Goal: Find contact information: Find contact information

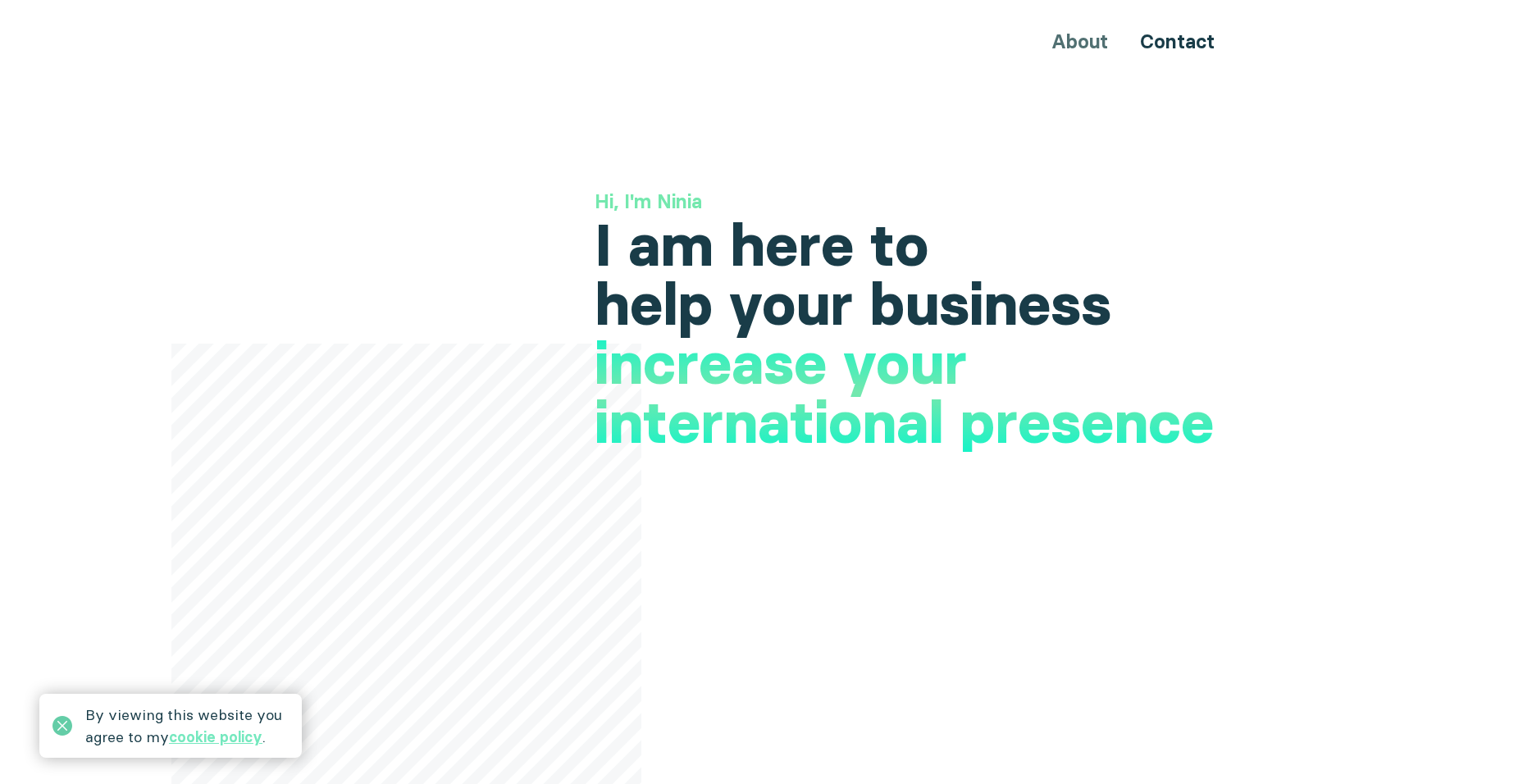
click at [59, 723] on icon at bounding box center [62, 726] width 20 height 20
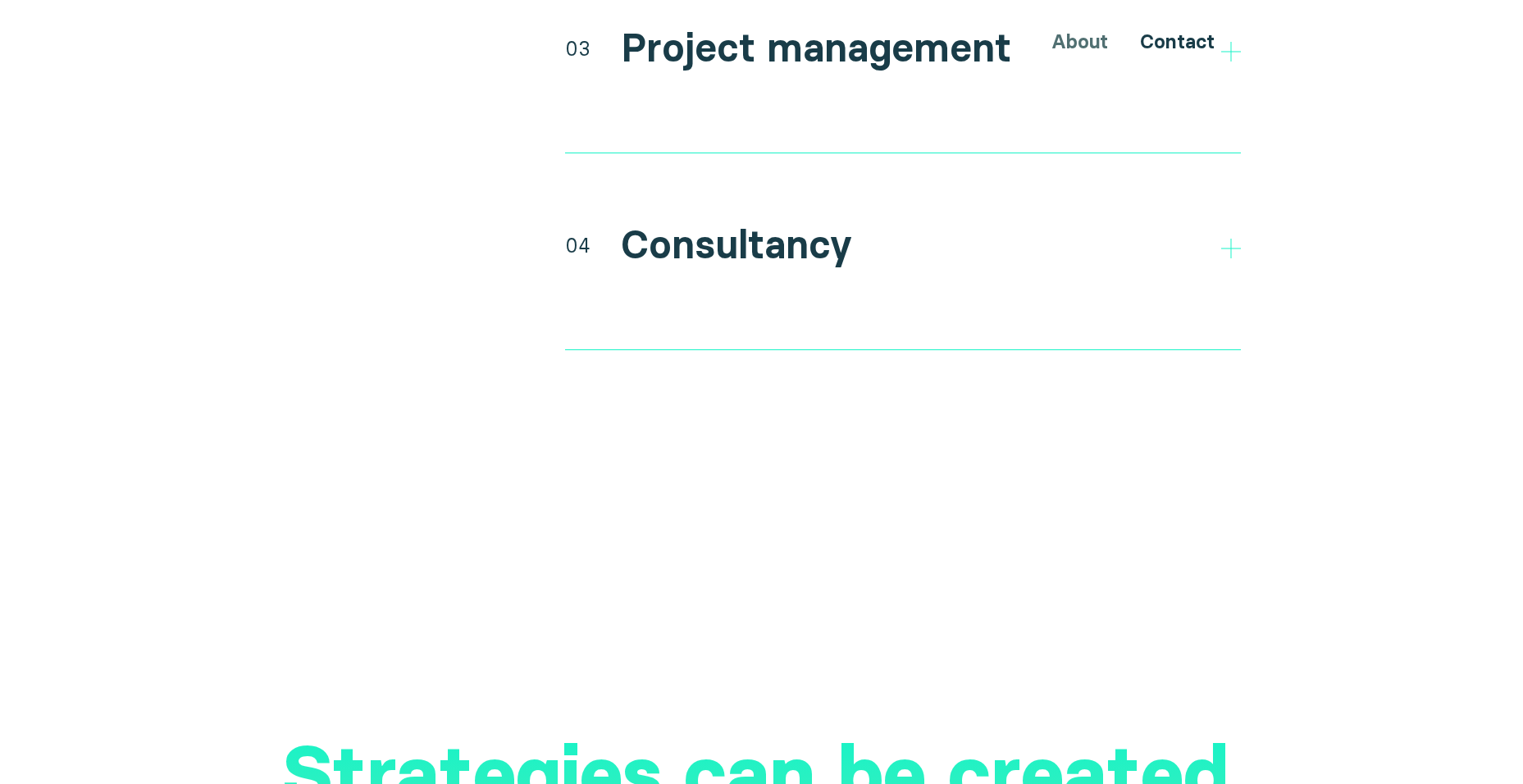
scroll to position [3279, 0]
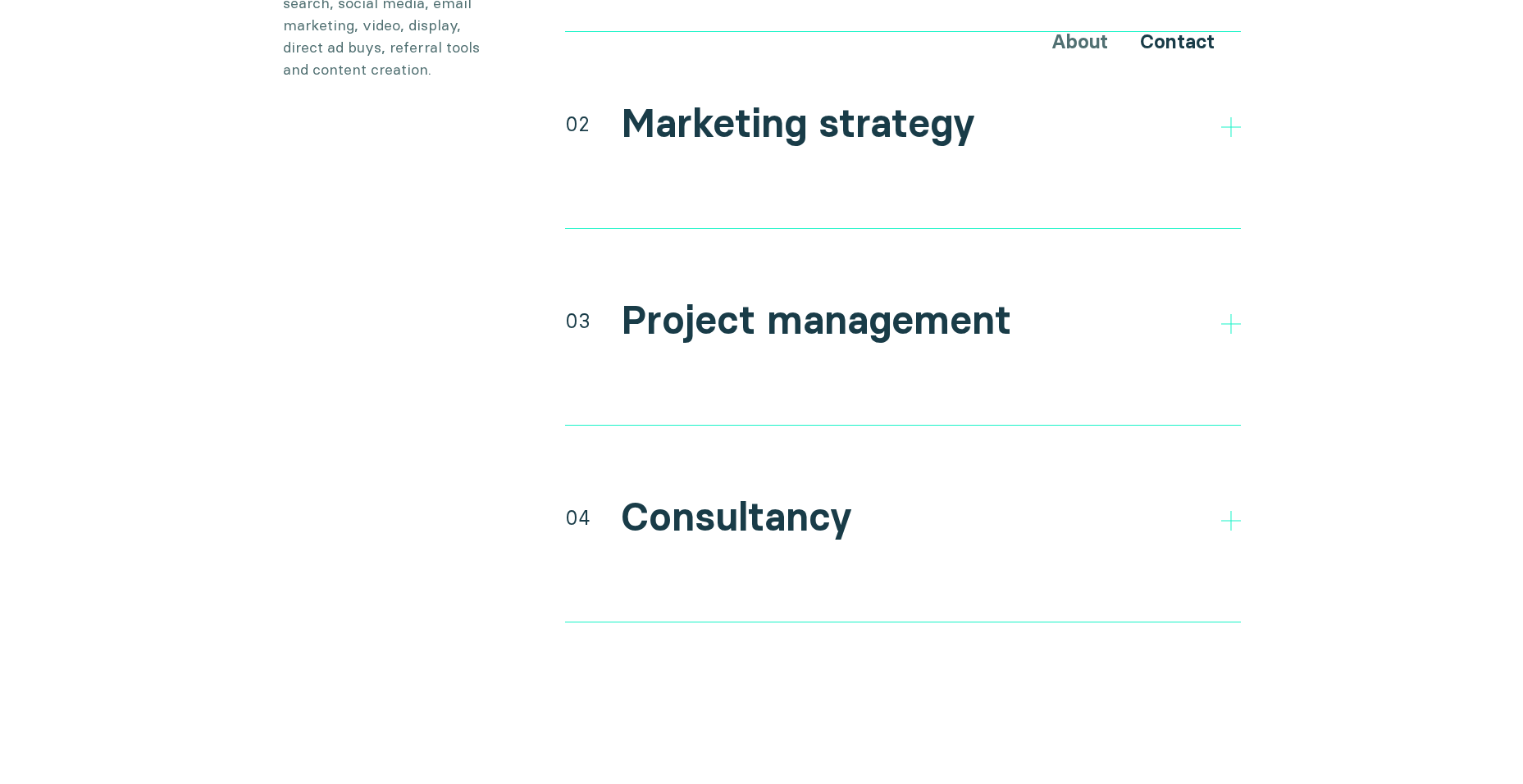
click at [937, 412] on div "01 Research and discovery Direct and indirect competitor research Research your…" at bounding box center [902, 293] width 676 height 787
click at [815, 493] on h2 "Consultancy" at bounding box center [736, 517] width 231 height 48
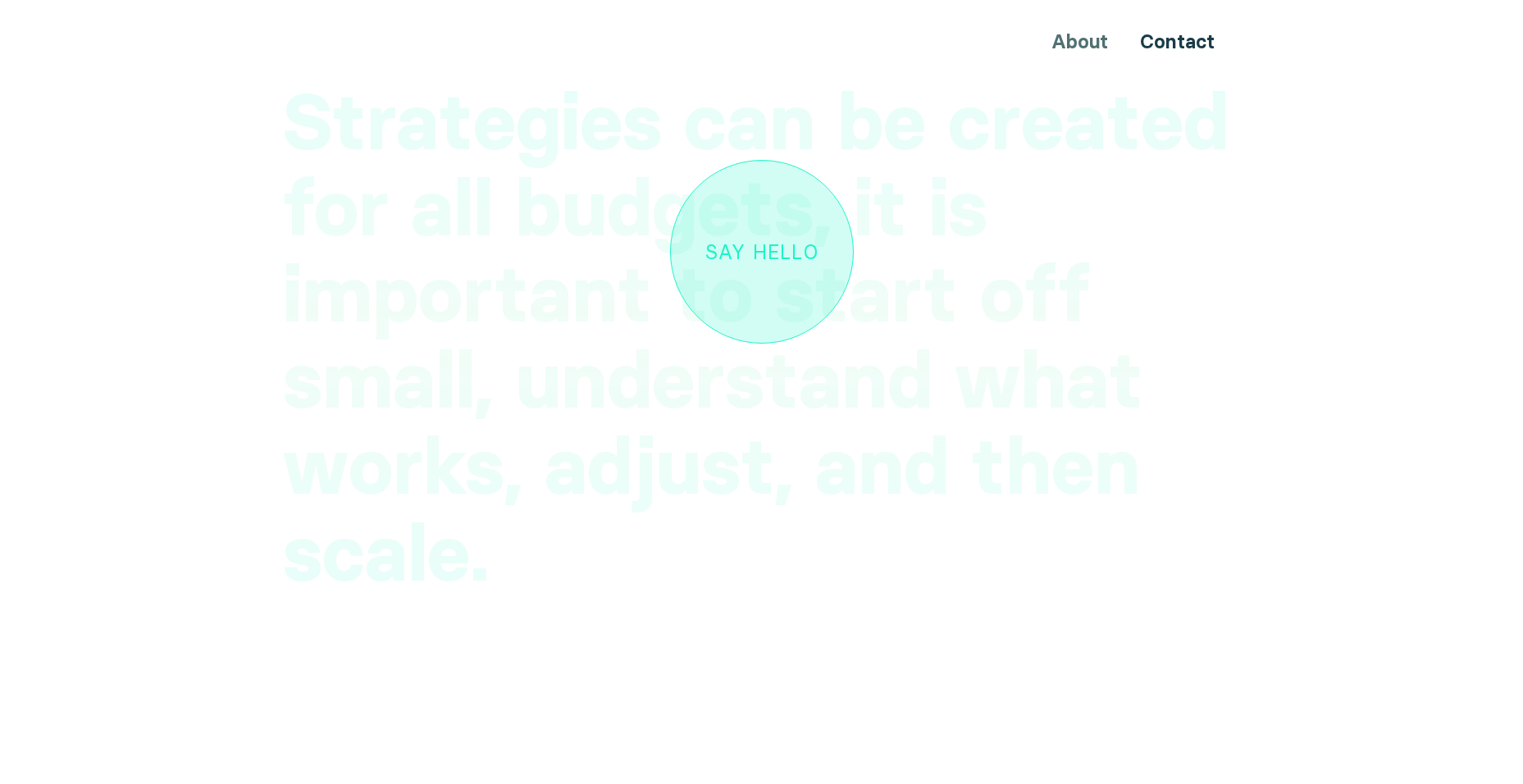
scroll to position [4918, 0]
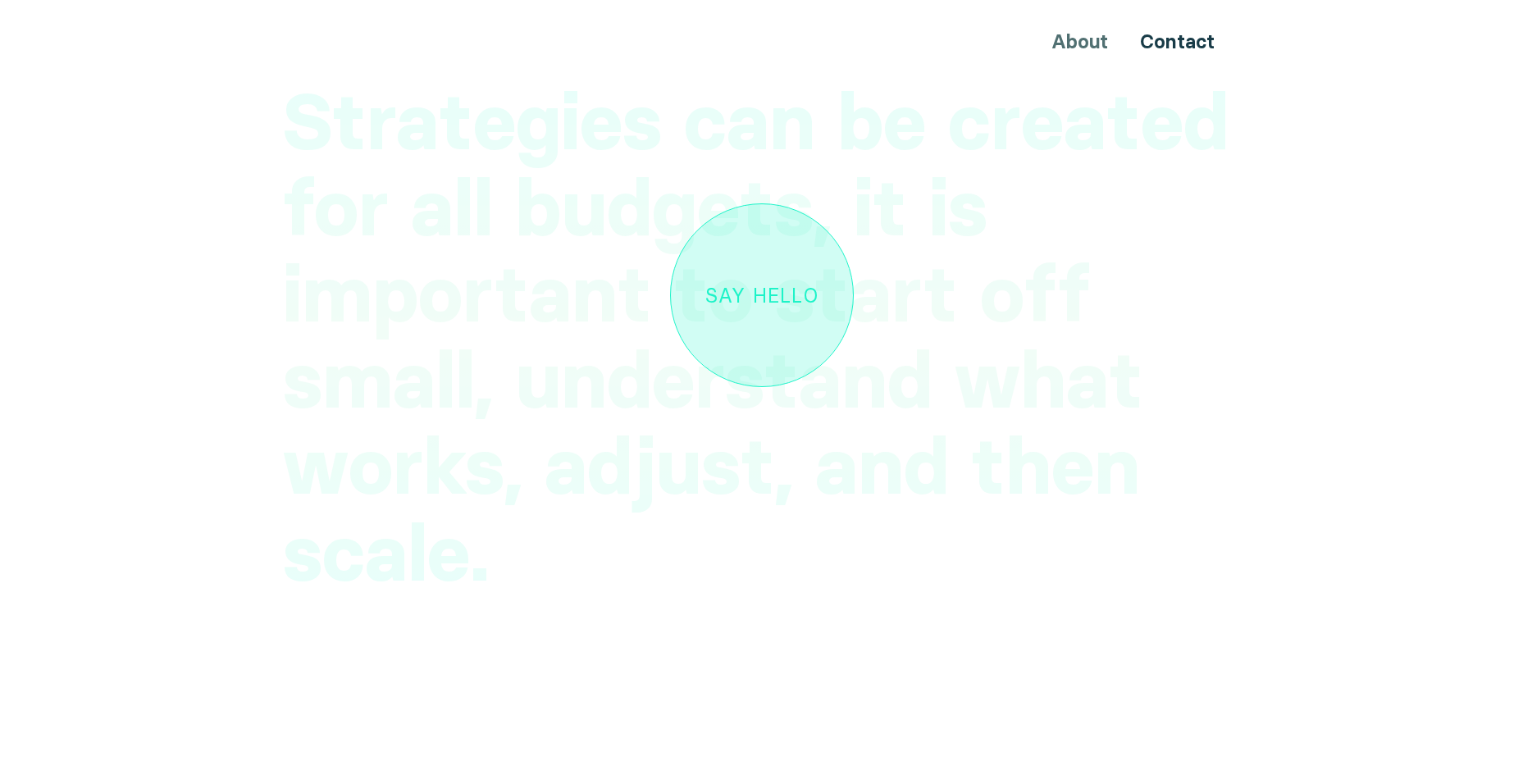
click at [778, 284] on div "Say hello" at bounding box center [762, 294] width 113 height 21
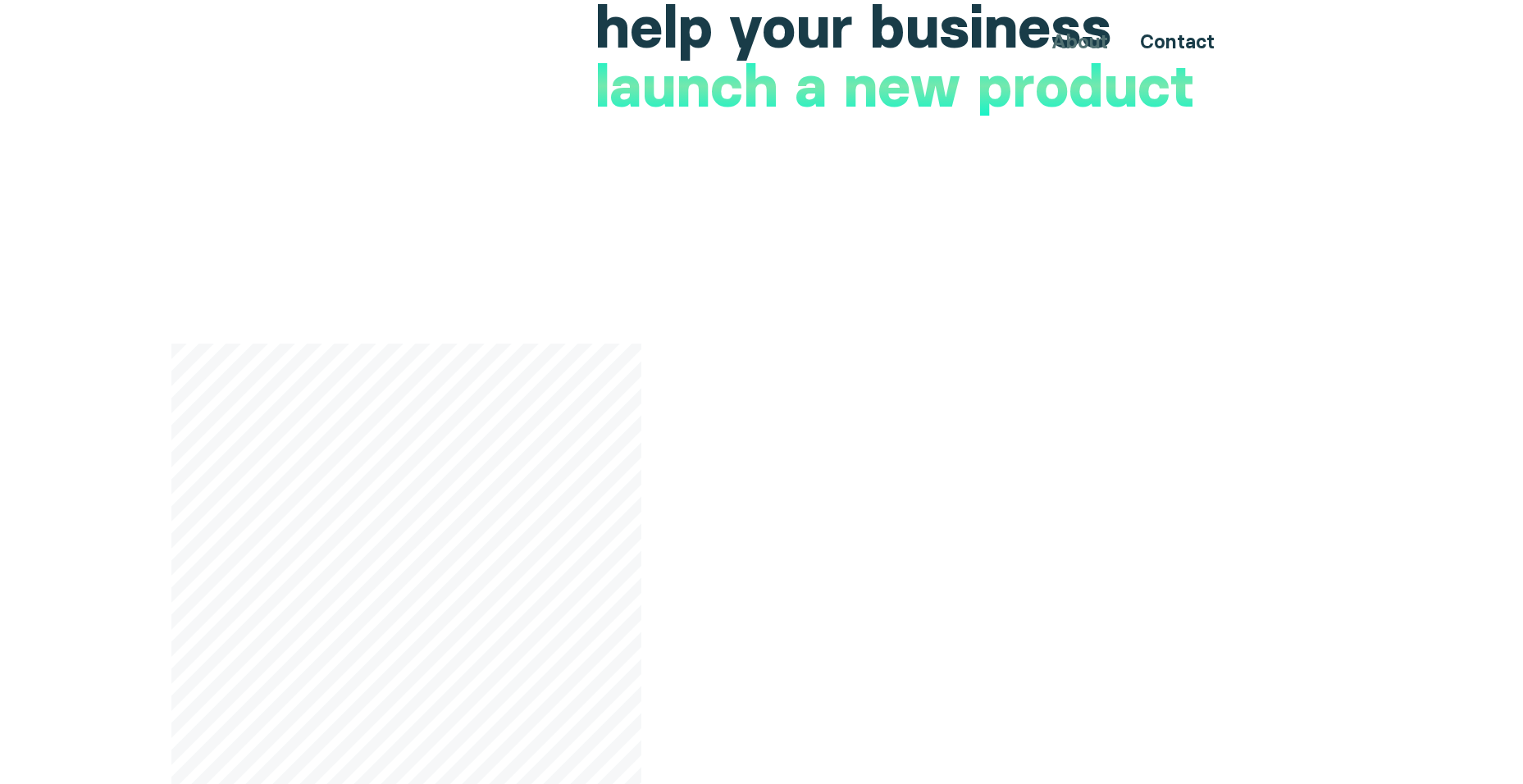
scroll to position [0, 0]
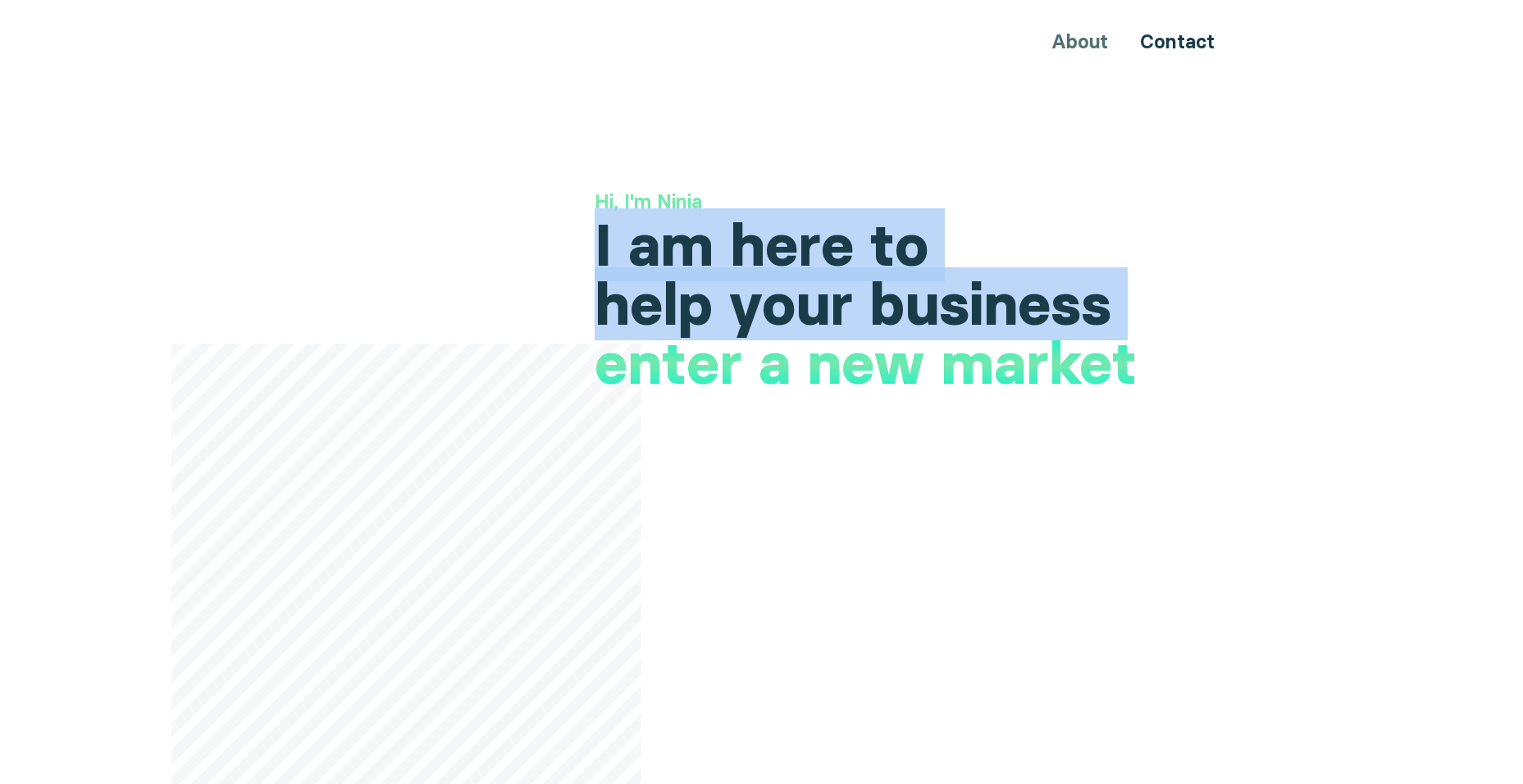
drag, startPoint x: 1200, startPoint y: 366, endPoint x: 793, endPoint y: 206, distance: 437.3
click at [793, 206] on div "Hi, I'm Ninia I am here to help your business increase your international prese…" at bounding box center [917, 260] width 646 height 146
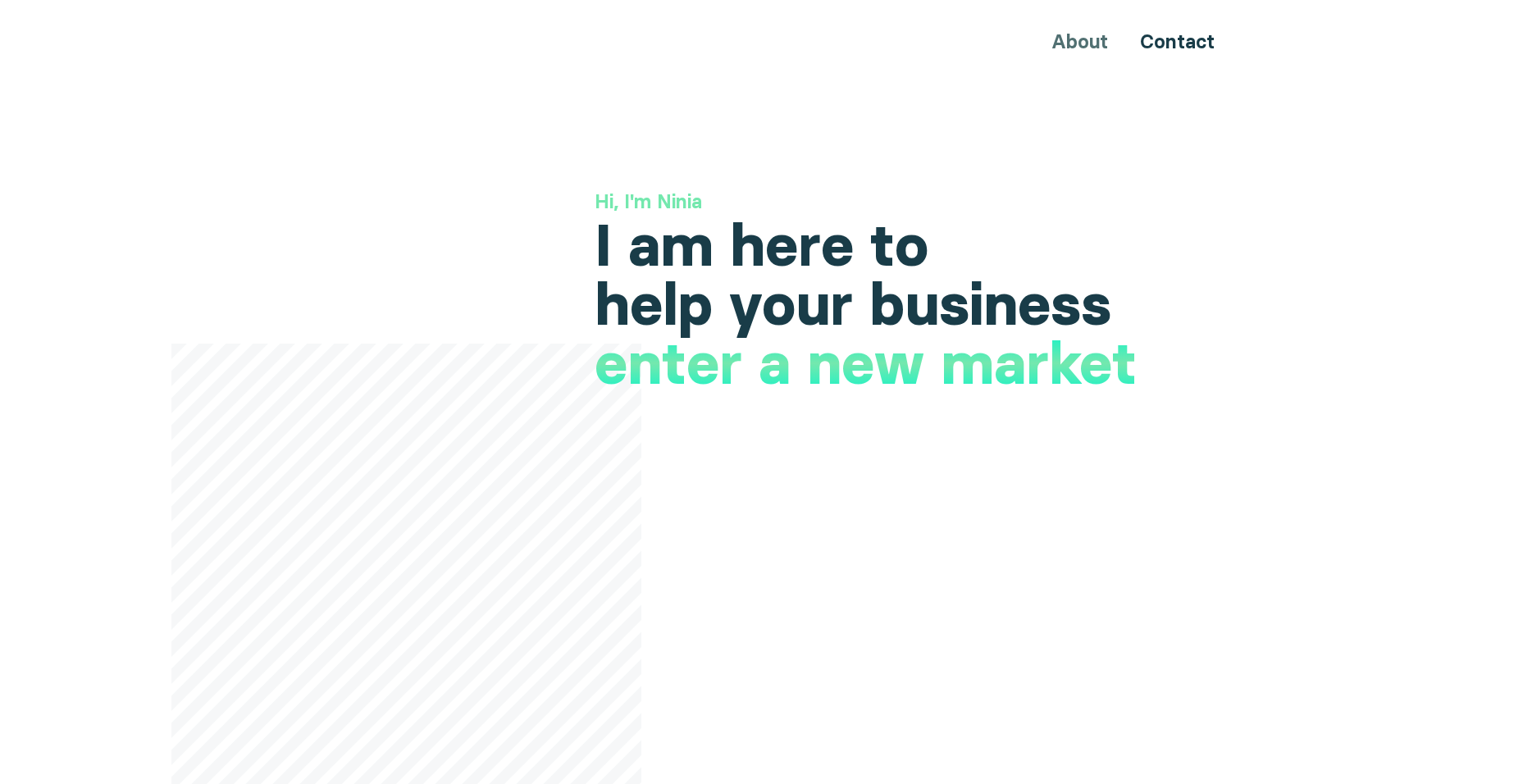
drag, startPoint x: 1157, startPoint y: 375, endPoint x: 577, endPoint y: 339, distance: 581.1
click at [890, 472] on h1 "increase your international presence" at bounding box center [917, 418] width 646 height 118
drag, startPoint x: 622, startPoint y: 375, endPoint x: 1145, endPoint y: 346, distance: 523.8
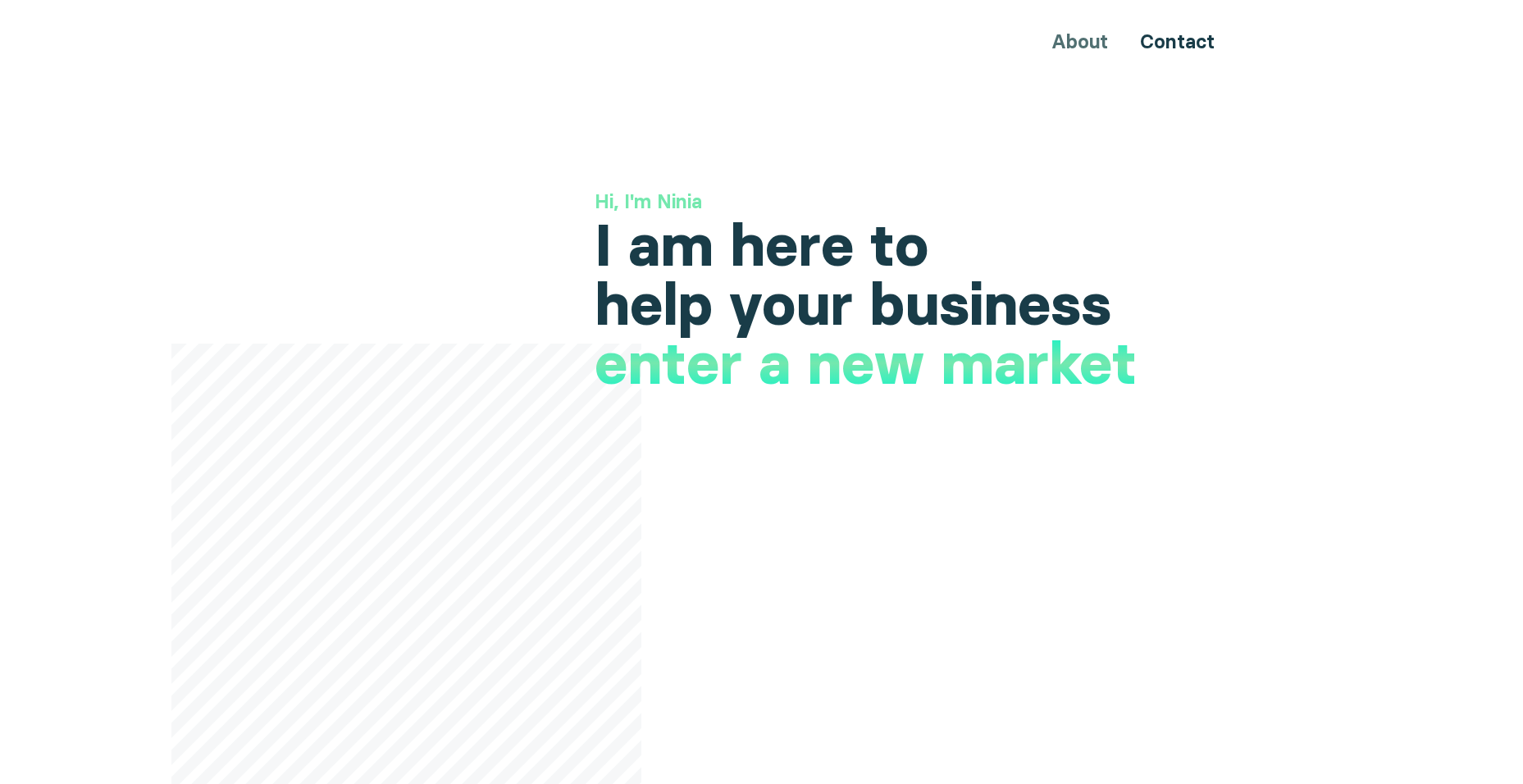
click at [800, 366] on h1 "launch a new product" at bounding box center [894, 389] width 601 height 59
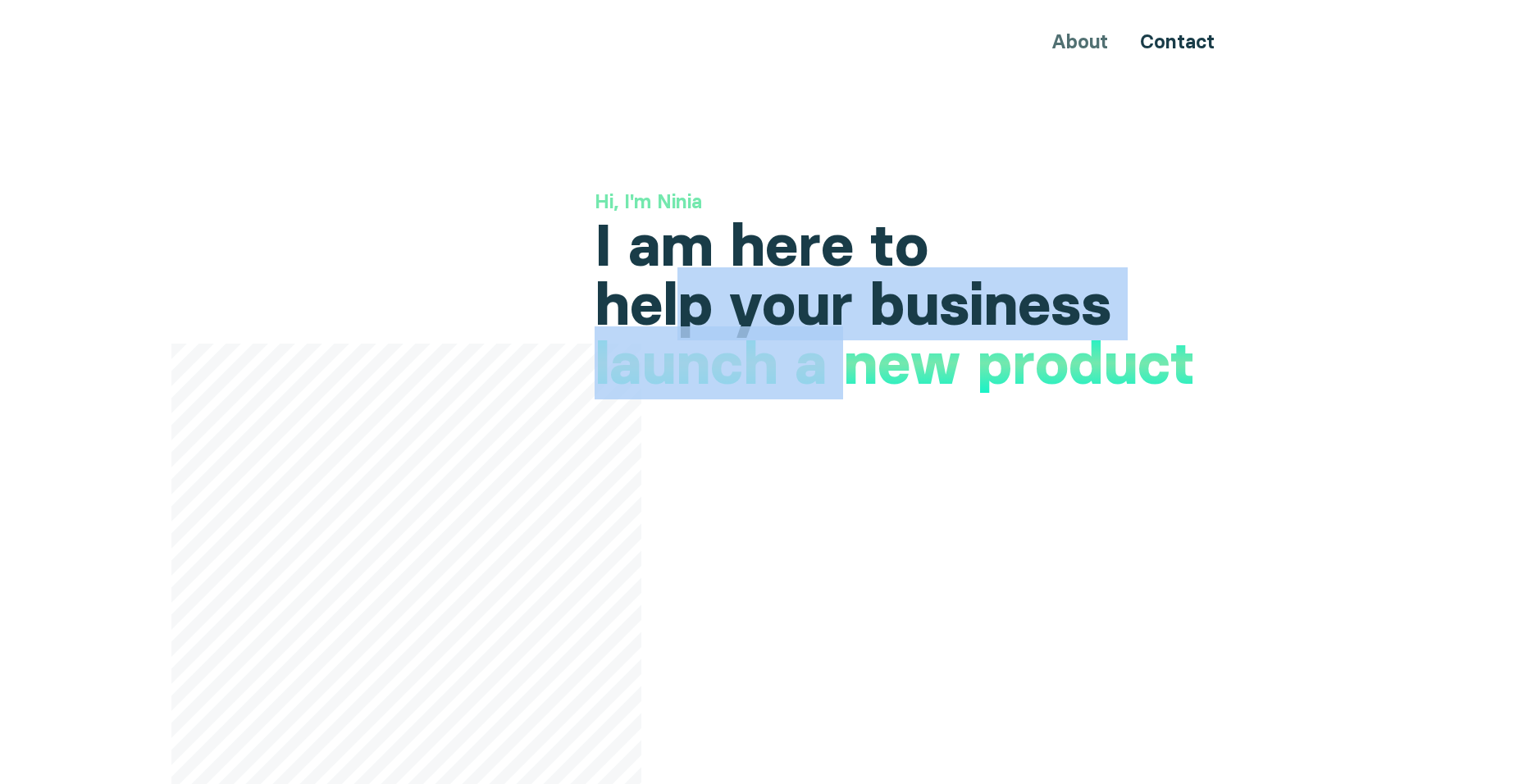
drag, startPoint x: 686, startPoint y: 316, endPoint x: 849, endPoint y: 340, distance: 164.8
click at [849, 334] on div "Hi, I'm Ninia I am here to help your business increase your international prese…" at bounding box center [917, 260] width 646 height 146
click at [680, 393] on h1 "launch a new product" at bounding box center [894, 363] width 601 height 59
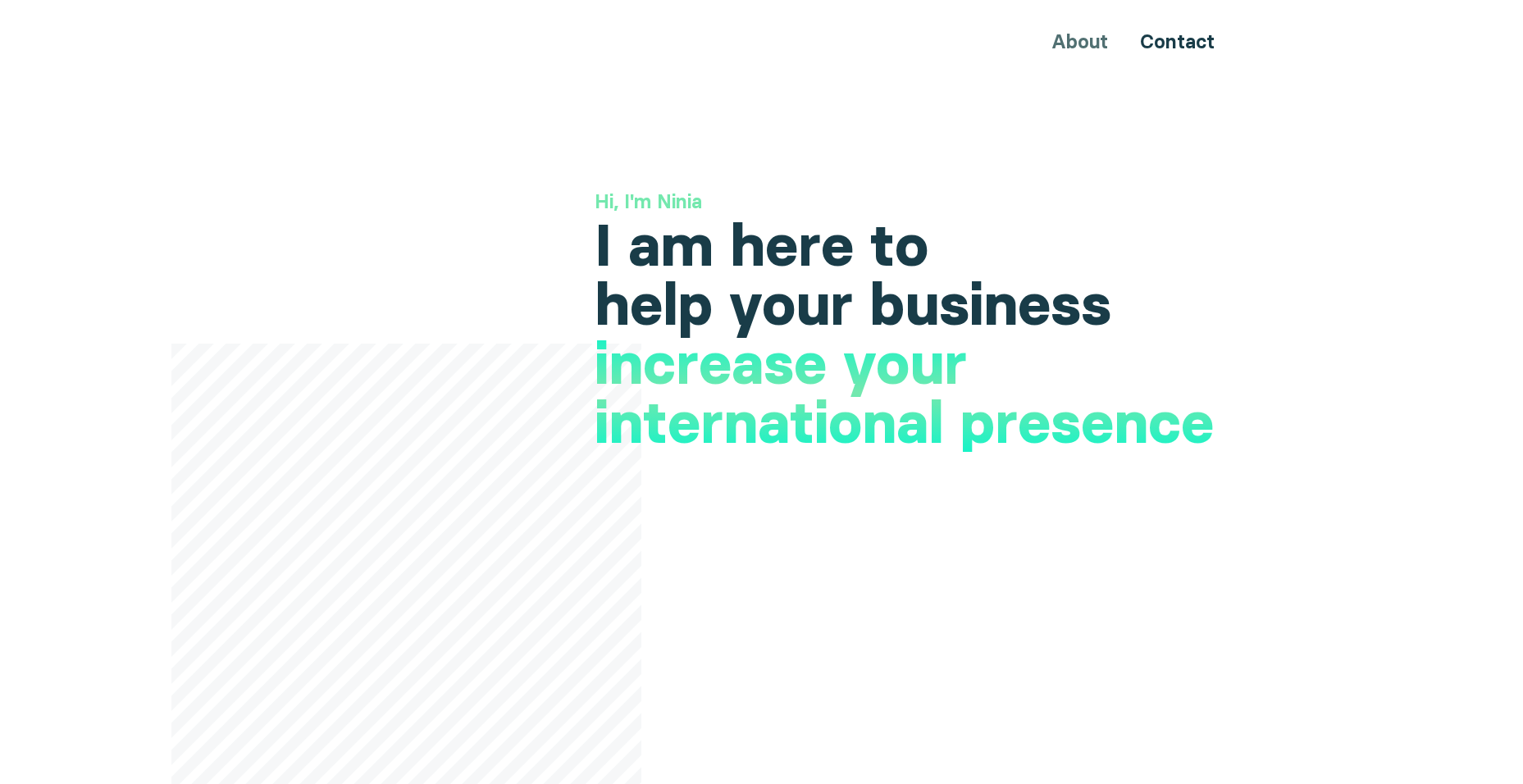
drag, startPoint x: 601, startPoint y: 357, endPoint x: 768, endPoint y: 386, distance: 169.5
click at [812, 394] on h1 "launch a new product" at bounding box center [894, 389] width 601 height 59
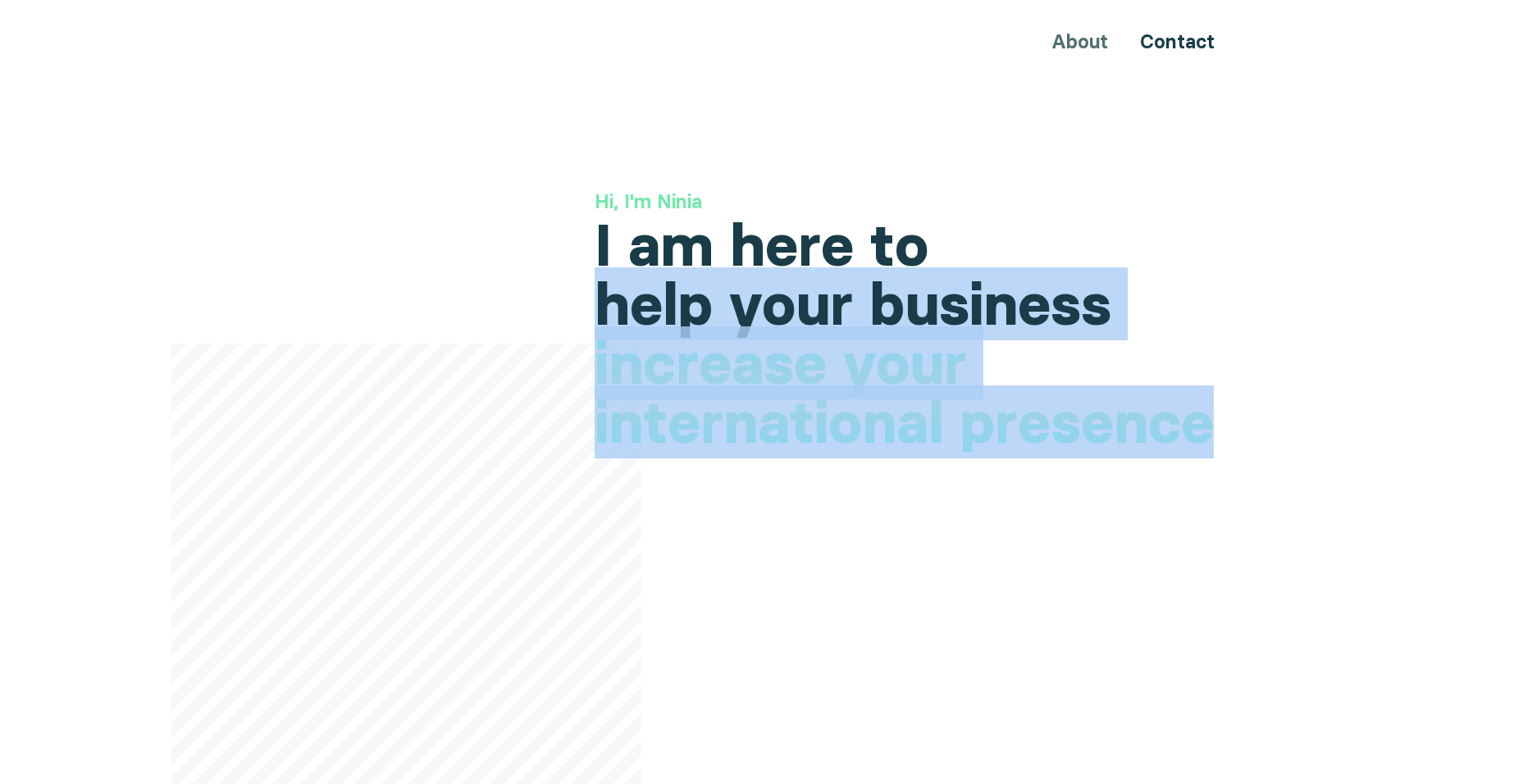
drag, startPoint x: 594, startPoint y: 313, endPoint x: 1234, endPoint y: 438, distance: 652.1
click at [1234, 334] on div "Hi, I'm Ninia I am here to help your business increase your international prese…" at bounding box center [917, 260] width 646 height 146
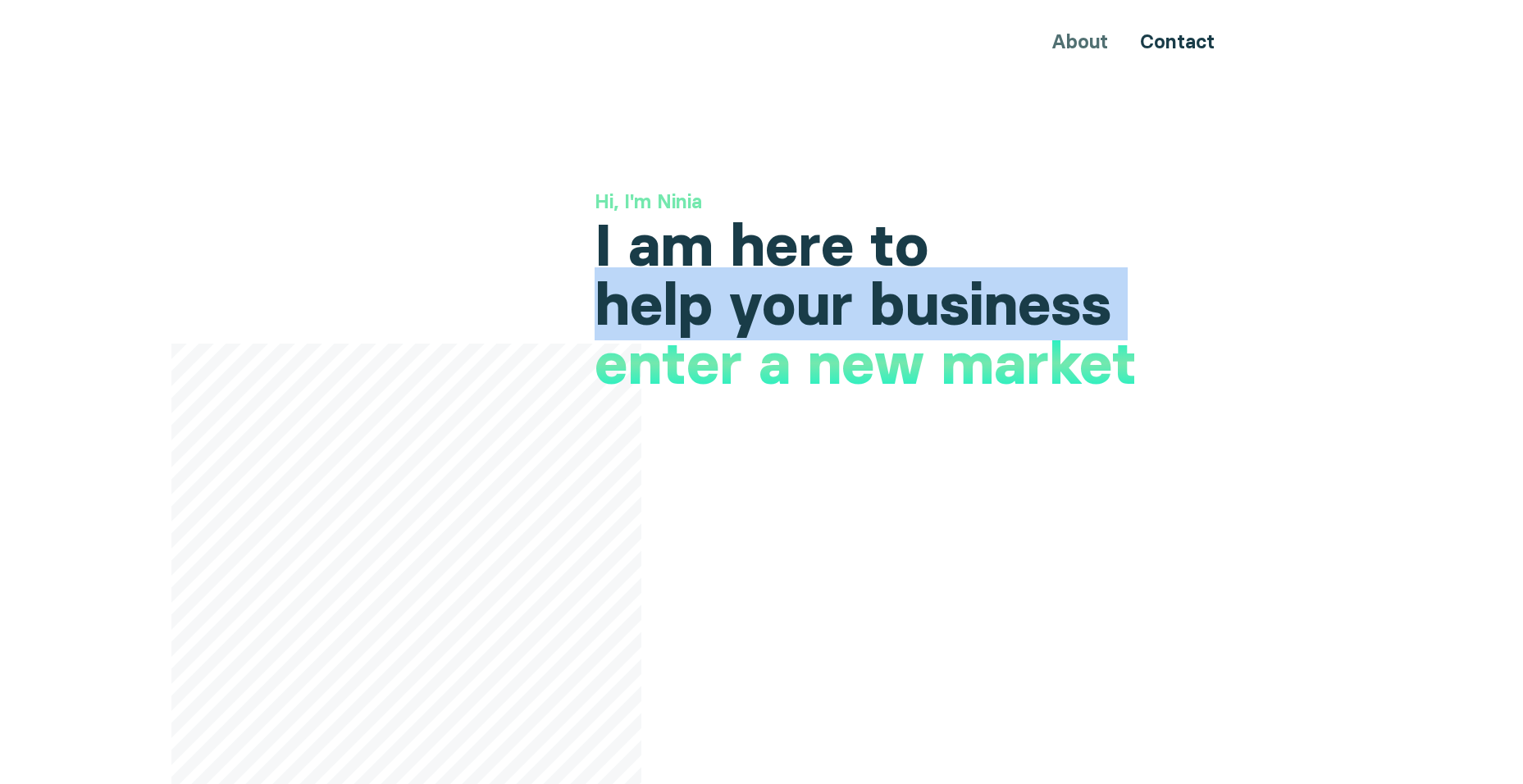
copy div "help your business increase your international presence"
click at [857, 426] on h1 "increase your international presence" at bounding box center [917, 418] width 646 height 118
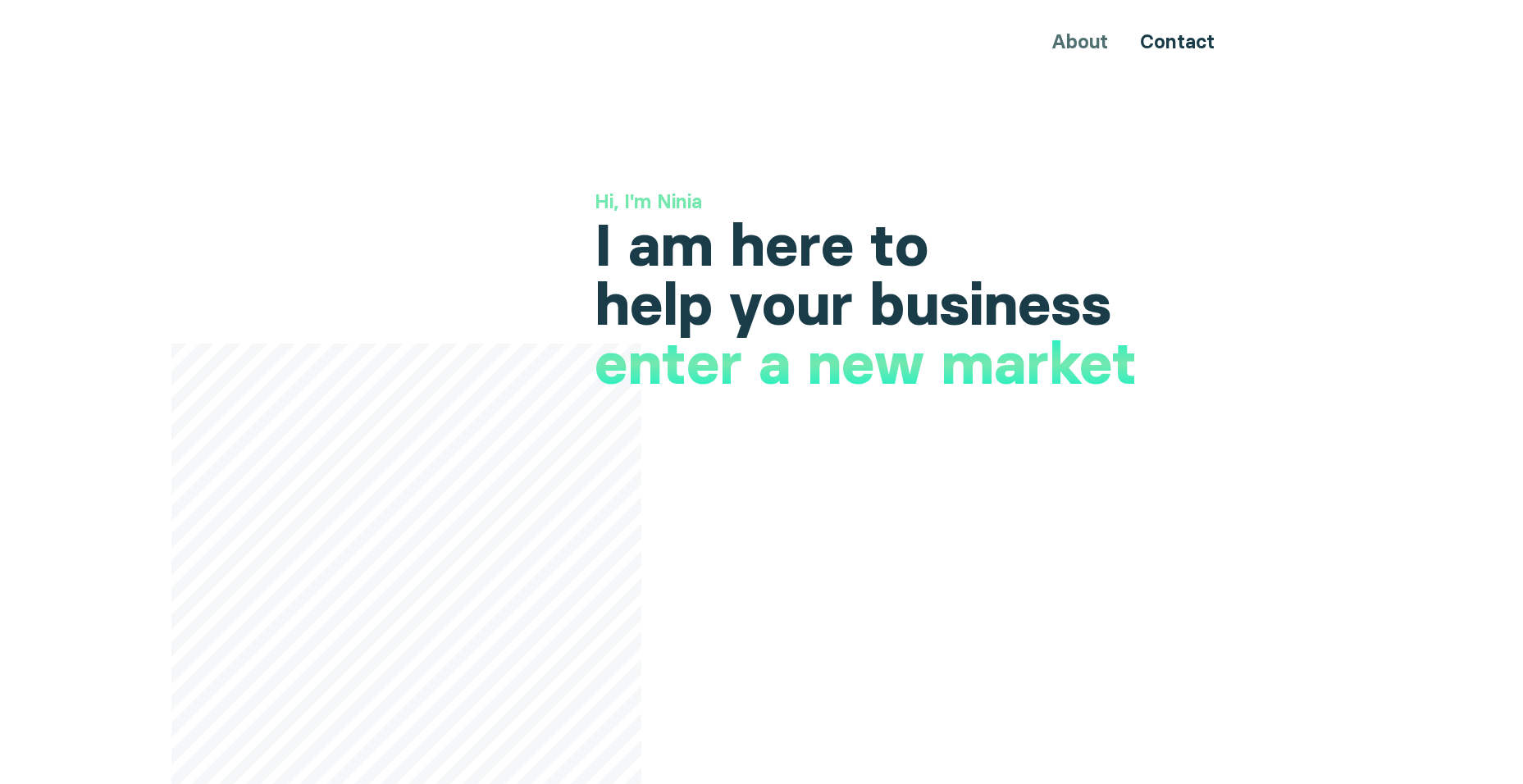
drag, startPoint x: 690, startPoint y: 397, endPoint x: 697, endPoint y: 431, distance: 34.7
click at [690, 398] on h1 "launch a new product" at bounding box center [894, 389] width 601 height 59
